Goal: Task Accomplishment & Management: Manage account settings

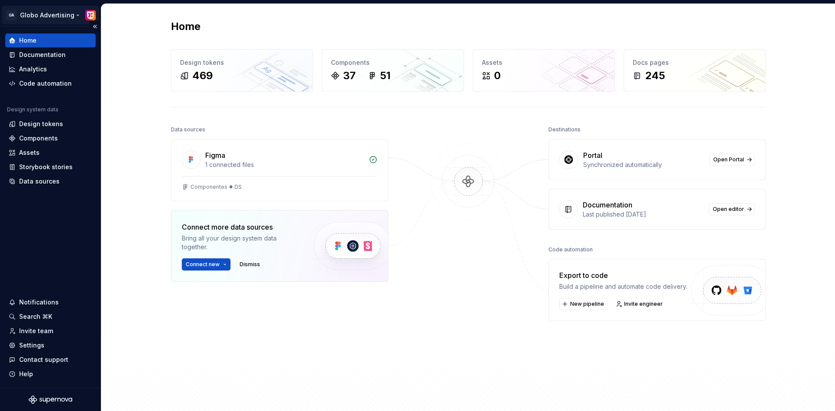
click at [89, 10] on html "GA Globo Advertising Home Documentation Analytics Code automation Design system…" at bounding box center [417, 205] width 835 height 411
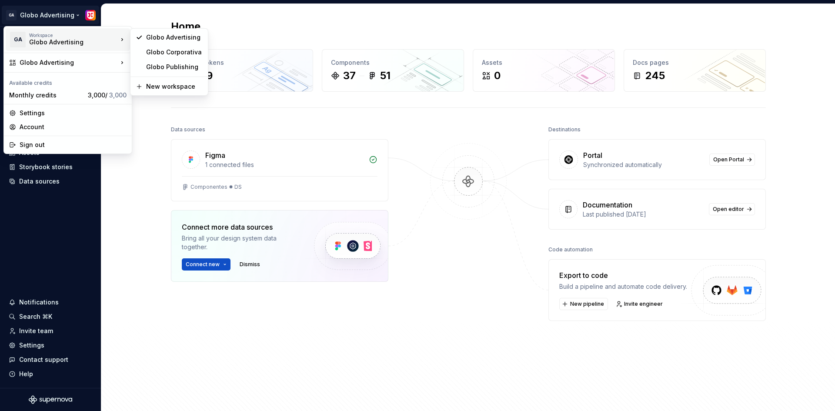
click at [280, 21] on html "GA Globo Advertising Home Documentation Analytics Code automation Design system…" at bounding box center [417, 205] width 835 height 411
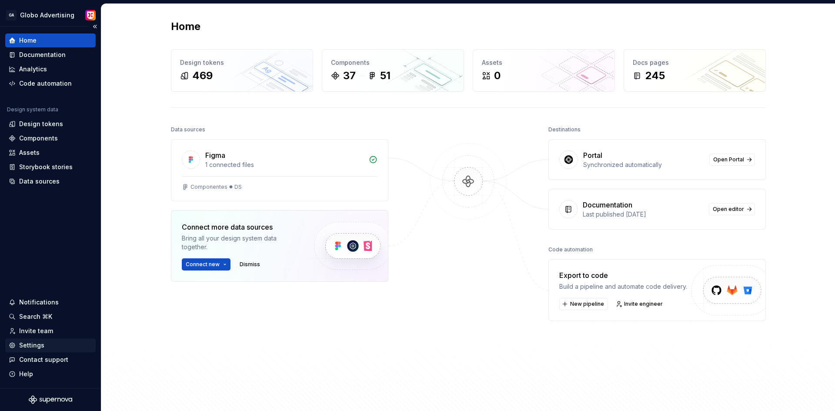
click at [36, 345] on div "Settings" at bounding box center [31, 345] width 25 height 9
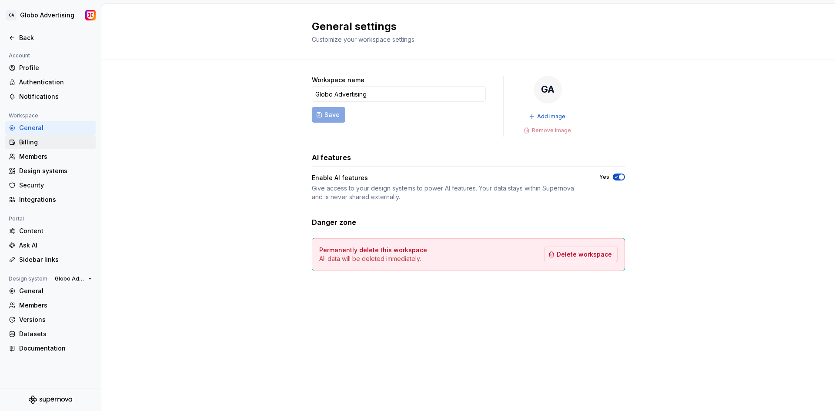
click at [31, 144] on div "Billing" at bounding box center [55, 142] width 73 height 9
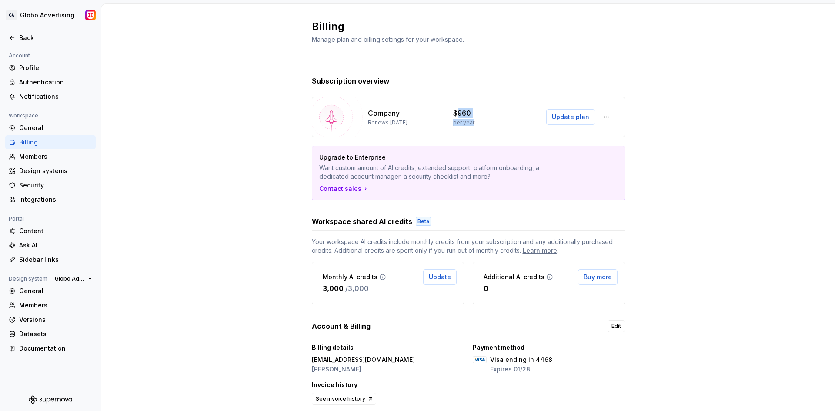
drag, startPoint x: 457, startPoint y: 112, endPoint x: 475, endPoint y: 125, distance: 22.3
click at [475, 125] on div "$960 per year" at bounding box center [490, 117] width 75 height 18
click at [50, 15] on html "GA Globo Advertising Back Account Profile Authentication Notifications Workspac…" at bounding box center [417, 205] width 835 height 411
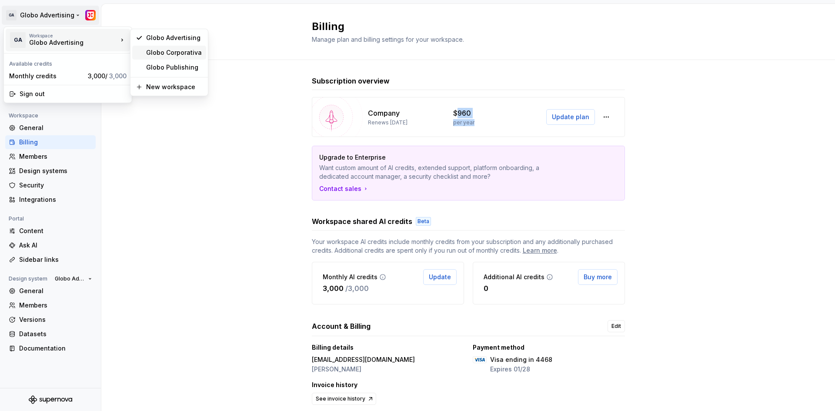
click at [170, 58] on div "Globo Corporativa" at bounding box center [169, 53] width 74 height 14
